Goal: Transaction & Acquisition: Purchase product/service

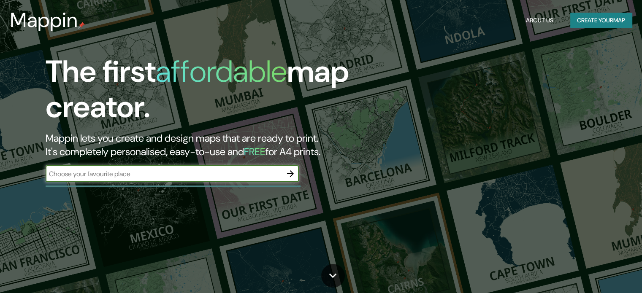
click at [195, 173] on input "text" at bounding box center [164, 174] width 236 height 10
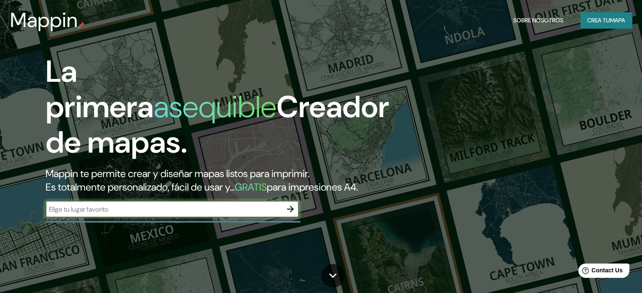
type input "RIMAC LIMA [GEOGRAPHIC_DATA]"
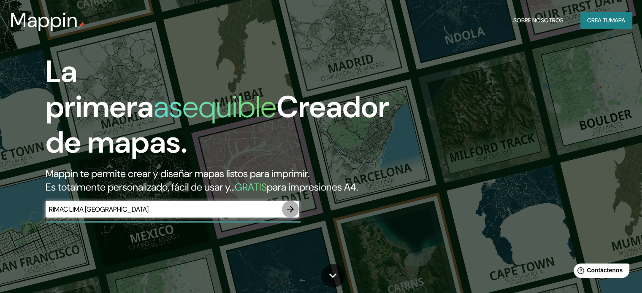
click at [290, 214] on icon "button" at bounding box center [290, 209] width 10 height 10
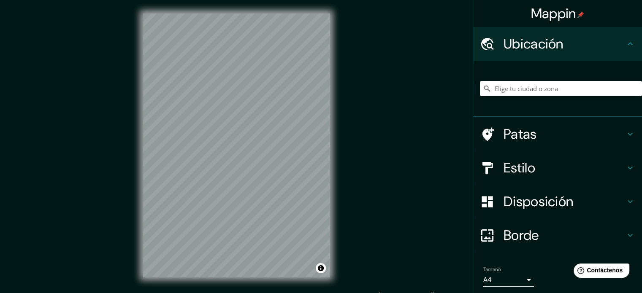
click at [486, 138] on icon at bounding box center [487, 134] width 15 height 15
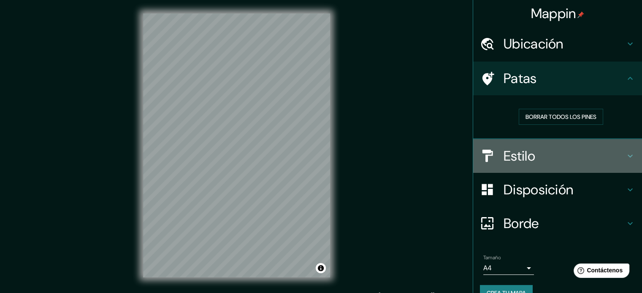
click at [517, 158] on font "Estilo" at bounding box center [519, 156] width 32 height 18
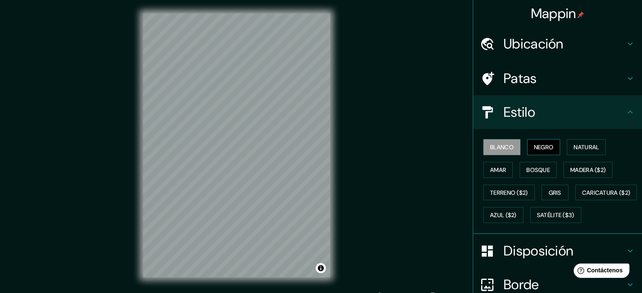
click at [534, 151] on font "Negro" at bounding box center [544, 147] width 20 height 11
click at [586, 148] on font "Natural" at bounding box center [585, 147] width 25 height 8
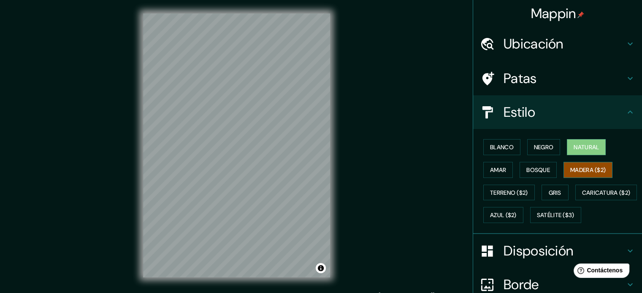
click at [579, 173] on font "Madera ($2)" at bounding box center [587, 170] width 35 height 11
click at [499, 170] on font "Amar" at bounding box center [498, 170] width 16 height 8
